Goal: Task Accomplishment & Management: Manage account settings

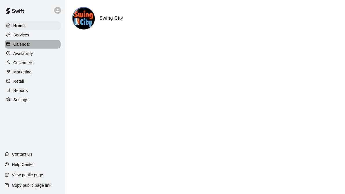
click at [37, 43] on div "Calendar" at bounding box center [33, 44] width 56 height 9
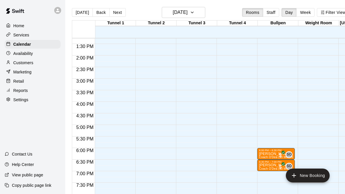
scroll to position [308, 0]
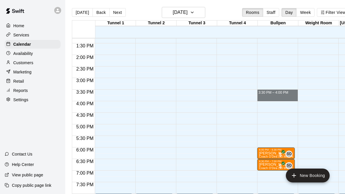
drag, startPoint x: 264, startPoint y: 93, endPoint x: 271, endPoint y: 100, distance: 9.4
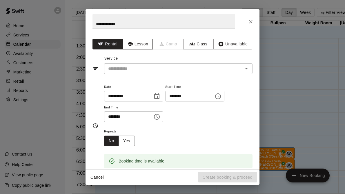
type input "**********"
click at [144, 45] on button "Lesson" at bounding box center [138, 44] width 30 height 11
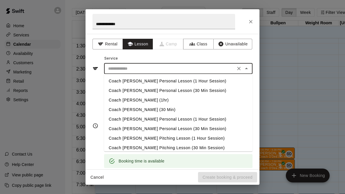
click at [138, 67] on input "text" at bounding box center [170, 68] width 128 height 7
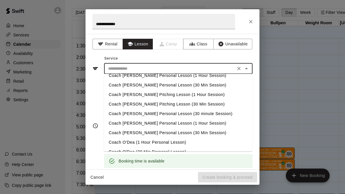
scroll to position [45, 0]
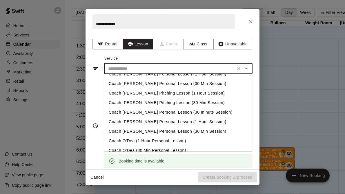
click at [154, 111] on li "Coach [PERSON_NAME] Personal Lesson (30 minute Session)" at bounding box center [178, 113] width 148 height 10
type input "**********"
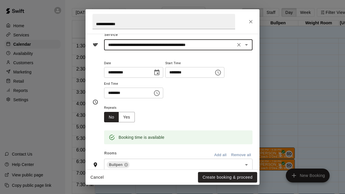
scroll to position [0, 0]
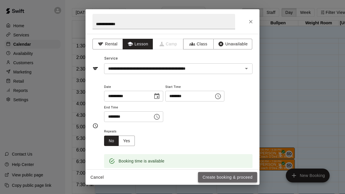
click at [225, 178] on button "Create booking & proceed" at bounding box center [227, 177] width 59 height 11
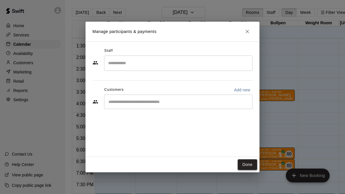
click at [246, 164] on button "Done" at bounding box center [246, 165] width 19 height 11
